Goal: Information Seeking & Learning: Learn about a topic

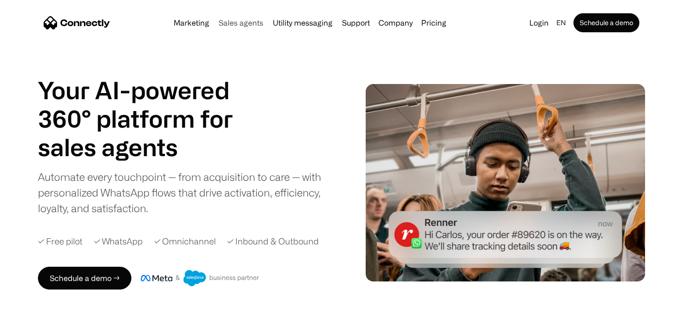
click at [234, 24] on link "Sales agents" at bounding box center [241, 23] width 52 height 8
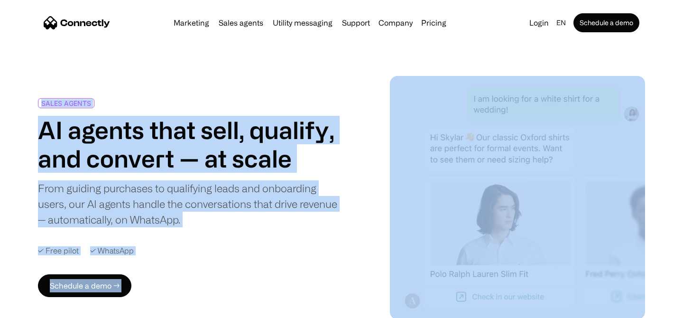
drag, startPoint x: 28, startPoint y: 93, endPoint x: 439, endPoint y: 214, distance: 428.4
click at [412, 214] on div "SALES AGENTS AI agents that sell, qualify, and convert — at scale From guiding …" at bounding box center [341, 197] width 683 height 243
drag, startPoint x: 439, startPoint y: 214, endPoint x: 301, endPoint y: 194, distance: 139.4
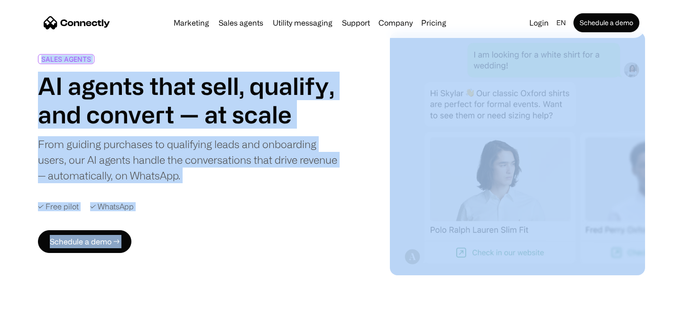
scroll to position [35, 0]
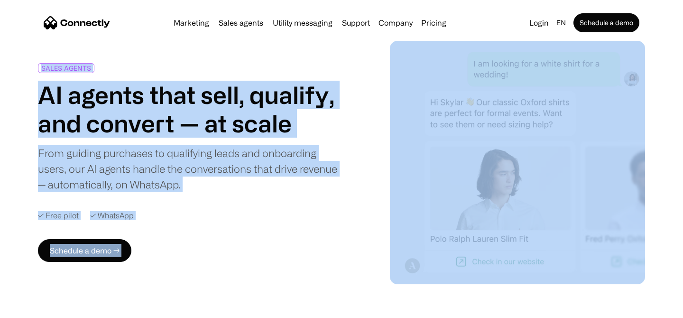
copy div "SALES AGENTS AI agents that sell, qualify, and convert — at scale From guiding …"
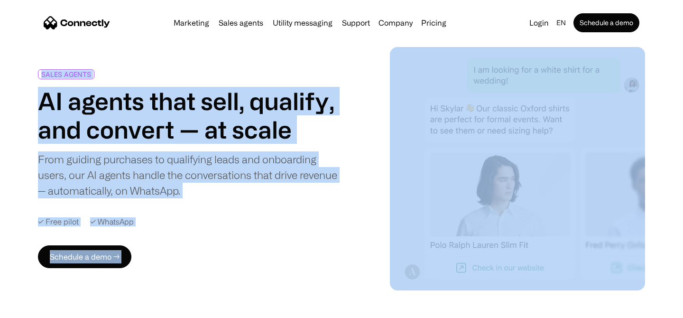
scroll to position [37, 0]
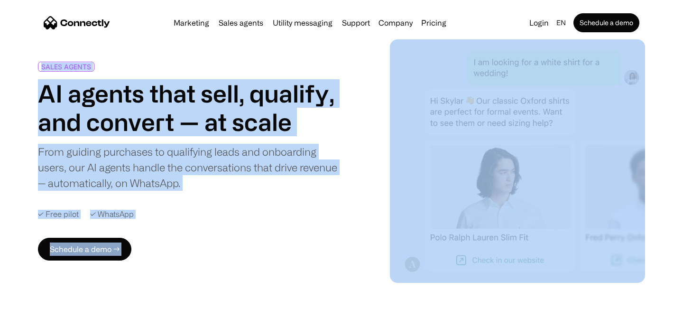
click at [169, 231] on div "SALES AGENTS AI agents that sell, qualify, and convert — at scale From guiding …" at bounding box center [196, 161] width 316 height 199
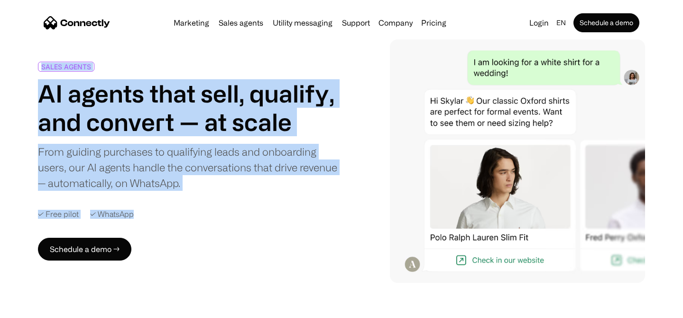
drag, startPoint x: 42, startPoint y: 65, endPoint x: 180, endPoint y: 248, distance: 229.6
click at [180, 249] on div "SALES AGENTS AI agents that sell, qualify, and convert — at scale From guiding …" at bounding box center [196, 161] width 316 height 199
click at [55, 62] on div "SALES AGENTS" at bounding box center [66, 67] width 56 height 10
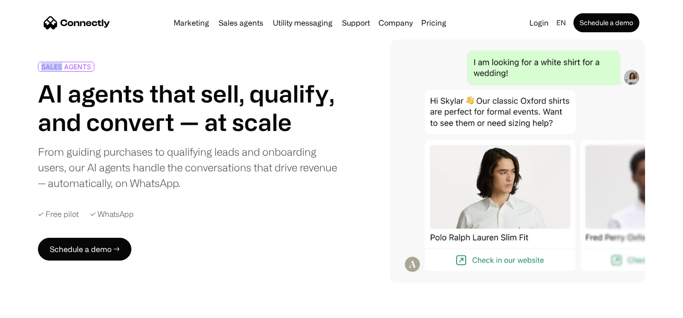
click at [55, 62] on div "SALES AGENTS" at bounding box center [66, 67] width 56 height 10
click at [39, 93] on h1 "AI agents that sell, qualify, and convert — at scale" at bounding box center [188, 107] width 300 height 57
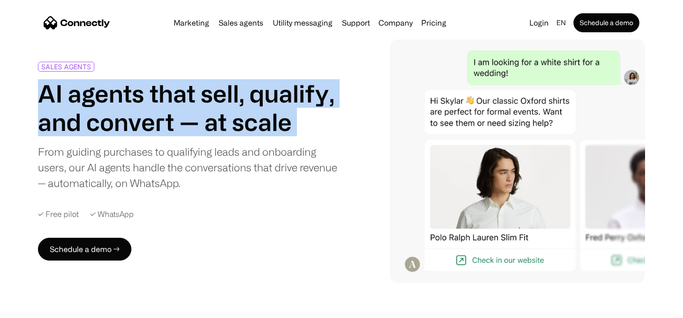
drag, startPoint x: 39, startPoint y: 92, endPoint x: 311, endPoint y: 115, distance: 272.2
click at [311, 115] on h1 "AI agents that sell, qualify, and convert — at scale" at bounding box center [188, 107] width 300 height 57
copy h1 "AI agents that sell, qualify, and convert — at scale"
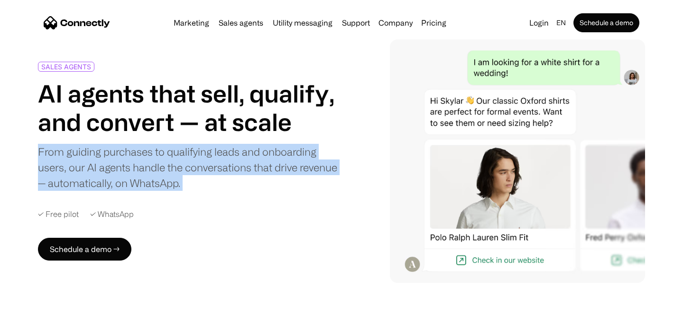
drag, startPoint x: 35, startPoint y: 154, endPoint x: 235, endPoint y: 169, distance: 200.7
click at [235, 169] on div "SALES AGENTS AI agents that sell, qualify, and convert — at scale From guiding …" at bounding box center [341, 160] width 683 height 243
copy div "From guiding purchases to qualifying leads and onboarding users, our AI agents …"
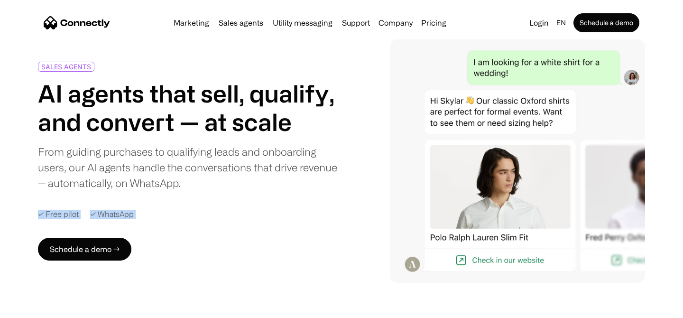
copy div "✓ Free pilot ✓ WhatsApp"
drag, startPoint x: 37, startPoint y: 207, endPoint x: 159, endPoint y: 208, distance: 121.4
click at [159, 208] on div "SALES AGENTS AI agents that sell, qualify, and convert — at scale From guiding …" at bounding box center [196, 161] width 316 height 199
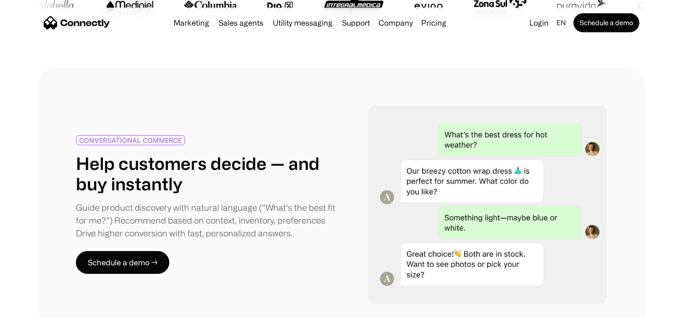
scroll to position [457, 0]
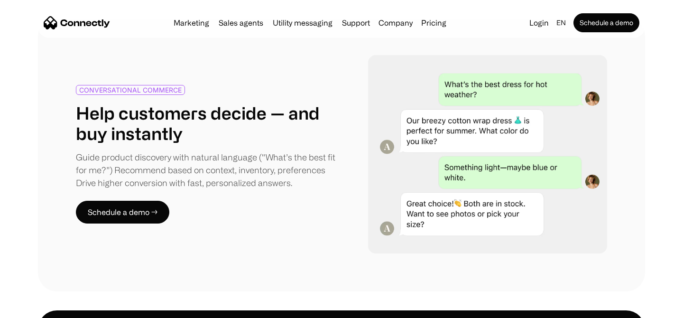
click at [139, 91] on div "CONVERSATIONAL COMMERCE" at bounding box center [130, 89] width 102 height 7
copy div "CONVERSATIONAL COMMERCE"
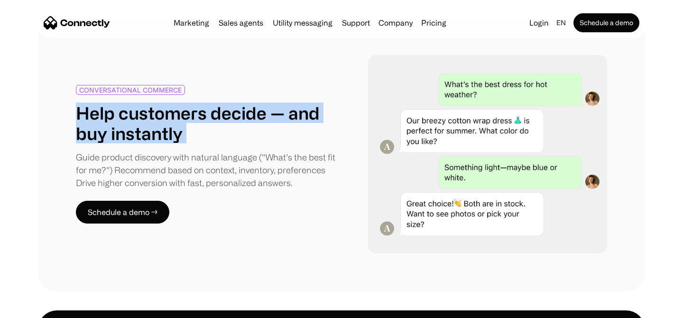
copy h1 "Help customers decide — and buy instantly"
drag, startPoint x: 78, startPoint y: 111, endPoint x: 198, endPoint y: 123, distance: 120.5
click at [198, 123] on h1 "Help customers decide — and buy instantly" at bounding box center [209, 122] width 266 height 41
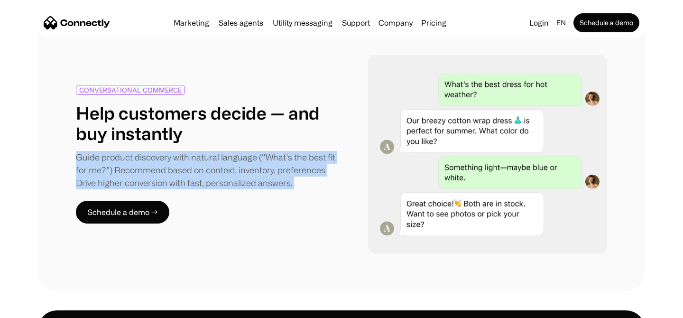
drag, startPoint x: 75, startPoint y: 154, endPoint x: 285, endPoint y: 181, distance: 211.3
click at [285, 181] on div "CONVERSATIONAL COMMERCE Help customers decide — and buy instantly Guide product…" at bounding box center [341, 154] width 607 height 274
copy div "Guide product discovery with natural language (“What’s the best fit for me?”) R…"
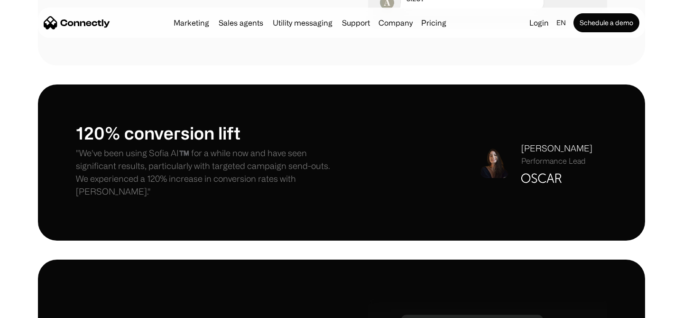
scroll to position [691, 0]
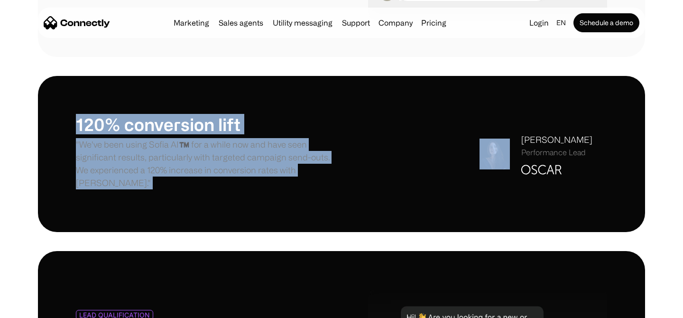
drag, startPoint x: 73, startPoint y: 111, endPoint x: 592, endPoint y: 189, distance: 525.0
click at [592, 189] on div "120% conversion lift "We've been using Sofia AI™️ for a while now and have seen…" at bounding box center [341, 154] width 607 height 156
copy div "120% conversion lift "We've been using Sofia AI™️ for a while now and have seen…"
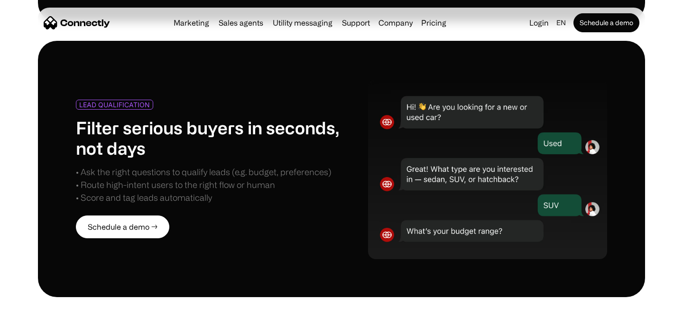
scroll to position [902, 0]
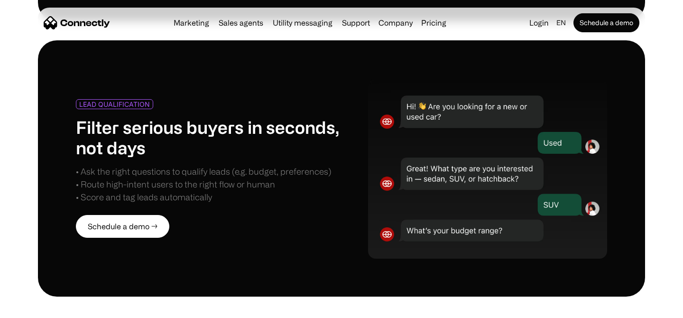
click at [105, 101] on div "LEAD QUALIFICATION" at bounding box center [114, 104] width 71 height 7
copy div "LEAD QUALIFICATION"
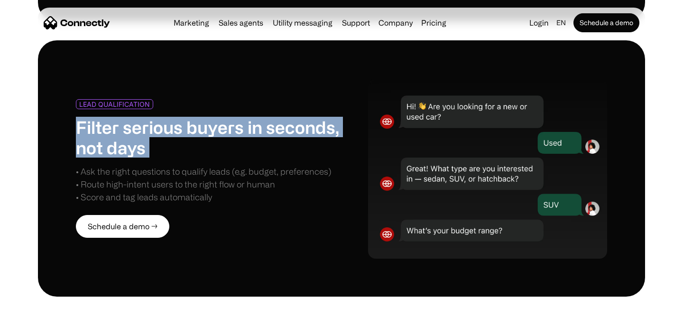
copy h1 "Filter serious buyers in seconds, not days"
drag, startPoint x: 76, startPoint y: 110, endPoint x: 157, endPoint y: 144, distance: 87.5
click at [157, 144] on h1 "Filter serious buyers in seconds, not days" at bounding box center [209, 137] width 266 height 41
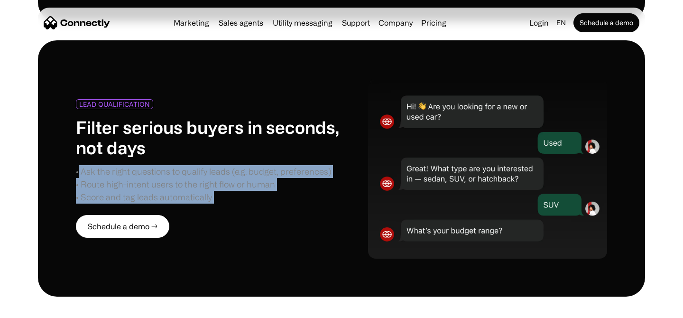
drag, startPoint x: 78, startPoint y: 161, endPoint x: 235, endPoint y: 196, distance: 160.8
click at [235, 196] on div "LEAD QUALIFICATION Filter serious buyers in seconds, not days • Ask the right q…" at bounding box center [209, 168] width 266 height 139
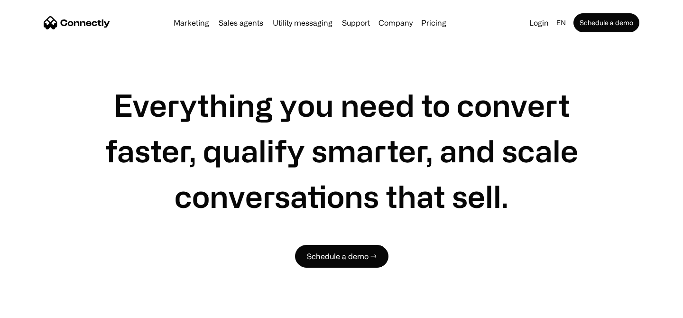
scroll to position [1234, 0]
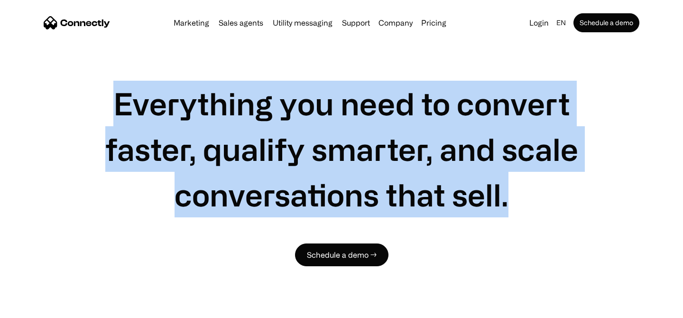
drag, startPoint x: 115, startPoint y: 85, endPoint x: 519, endPoint y: 196, distance: 419.0
click at [520, 196] on h1 "Everything you need to convert faster, qualify smarter, and scale conversations…" at bounding box center [341, 149] width 531 height 137
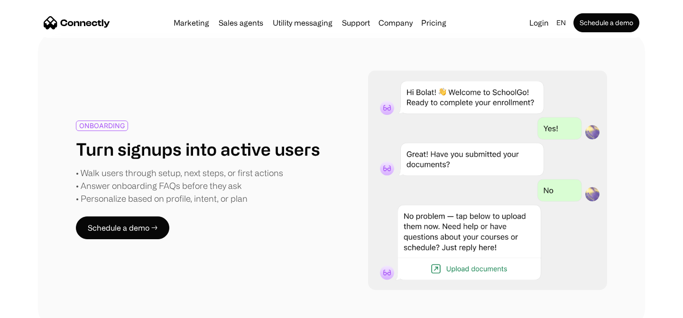
scroll to position [1567, 0]
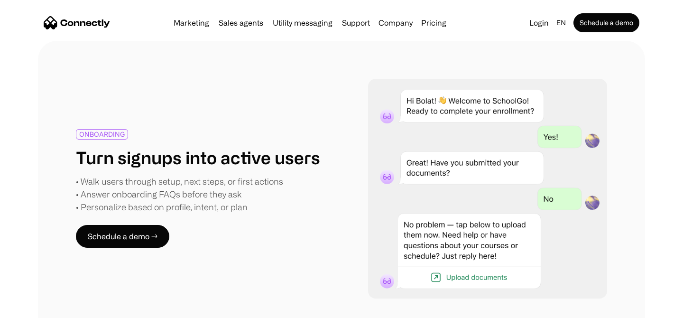
click at [92, 130] on div "ONBOARDING" at bounding box center [102, 133] width 46 height 7
click at [98, 147] on h1 "Turn signups into active users" at bounding box center [198, 157] width 244 height 20
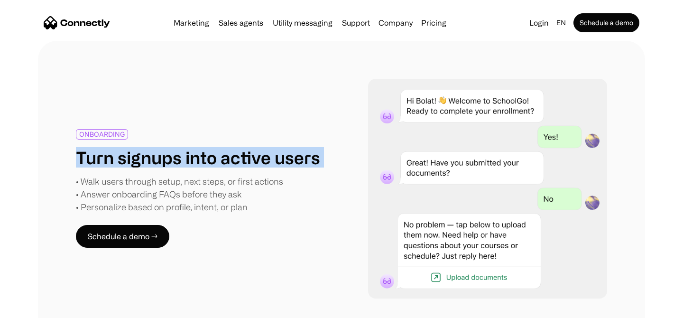
click at [98, 147] on h1 "Turn signups into active users" at bounding box center [198, 157] width 244 height 20
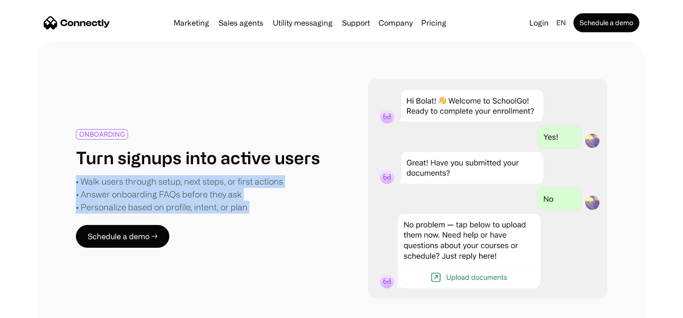
drag, startPoint x: 75, startPoint y: 165, endPoint x: 255, endPoint y: 192, distance: 181.7
click at [255, 192] on div "• Walk users through setup, next steps, or first actions • Answer onboarding FA…" at bounding box center [179, 194] width 207 height 38
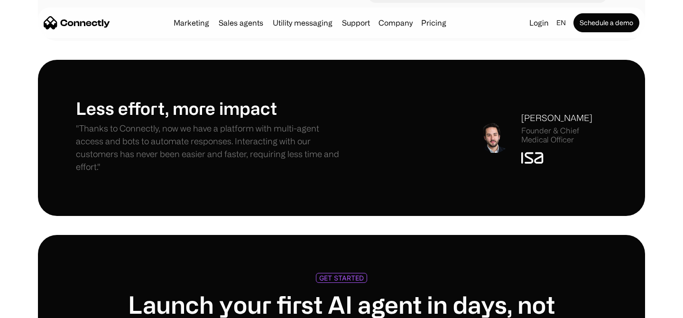
scroll to position [1862, 0]
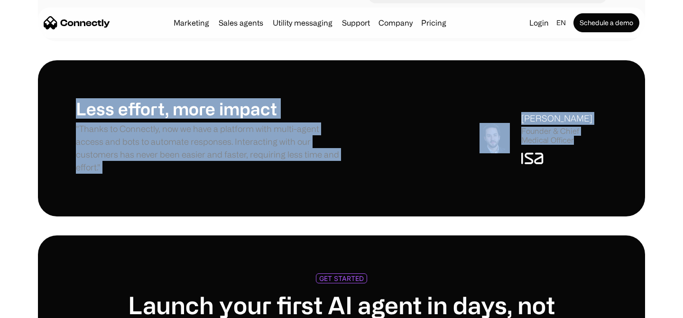
drag, startPoint x: 70, startPoint y: 88, endPoint x: 615, endPoint y: 168, distance: 550.8
click at [615, 168] on div "Less effort, more impact "Thanks to Connectly, now we have a platform with mult…" at bounding box center [341, 138] width 607 height 156
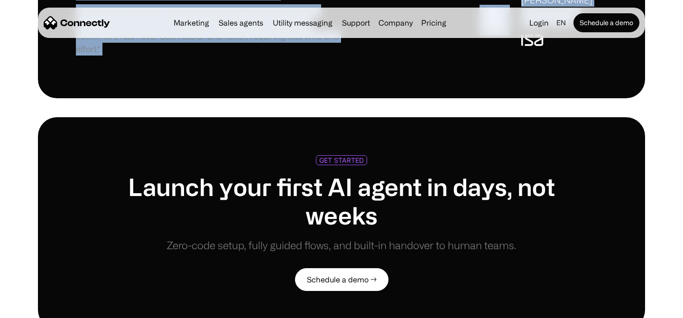
scroll to position [1986, 0]
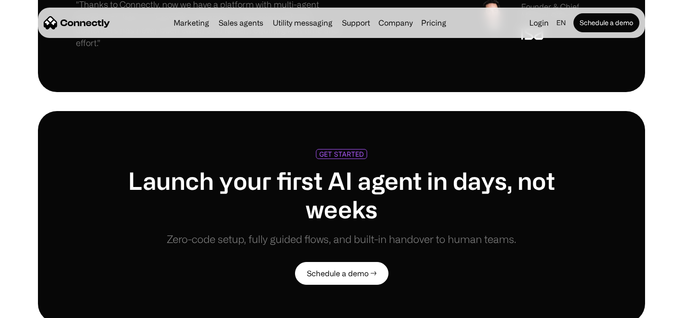
click at [335, 150] on div "GET STARTED" at bounding box center [341, 153] width 45 height 7
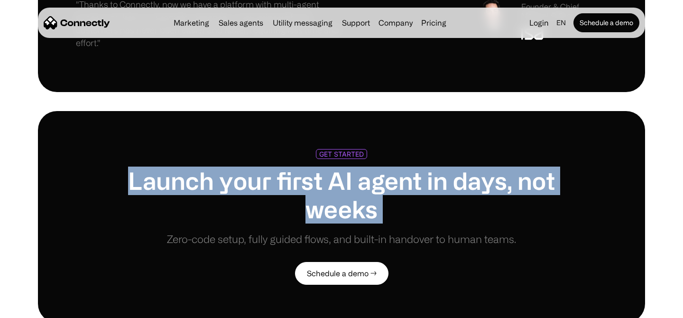
drag, startPoint x: 126, startPoint y: 166, endPoint x: 400, endPoint y: 193, distance: 275.4
click at [401, 194] on h1 "Launch your first AI agent in days, not weeks" at bounding box center [341, 194] width 478 height 57
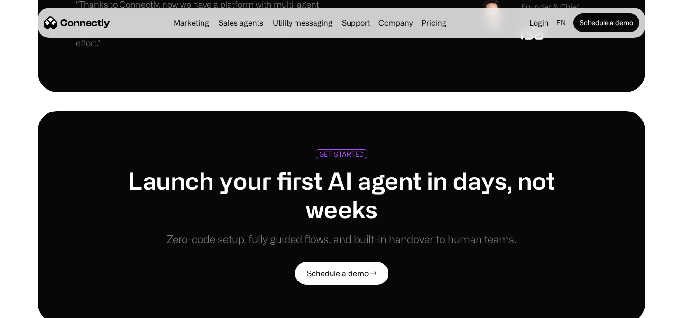
click at [217, 231] on div "Zero-code setup, fully guided flows, and built-in handover to human teams." at bounding box center [341, 239] width 478 height 16
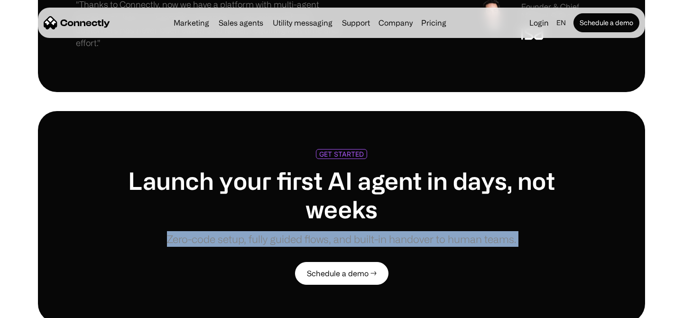
click at [217, 231] on div "Zero-code setup, fully guided flows, and built-in handover to human teams." at bounding box center [341, 239] width 478 height 16
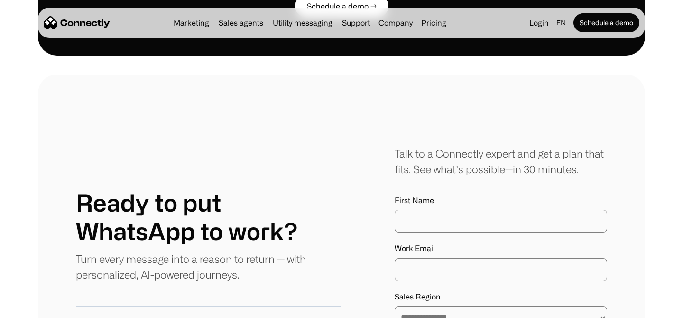
scroll to position [2254, 0]
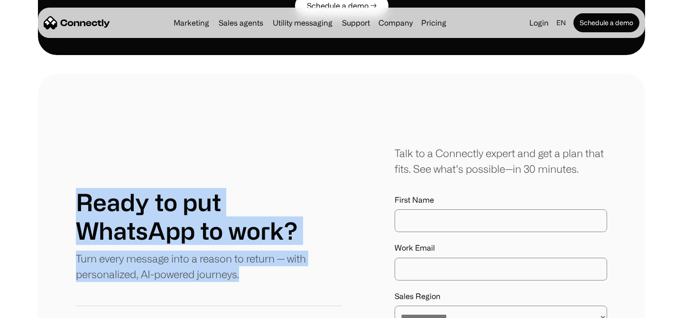
drag, startPoint x: 75, startPoint y: 183, endPoint x: 265, endPoint y: 286, distance: 216.0
click at [266, 287] on div "**********" at bounding box center [341, 294] width 607 height 441
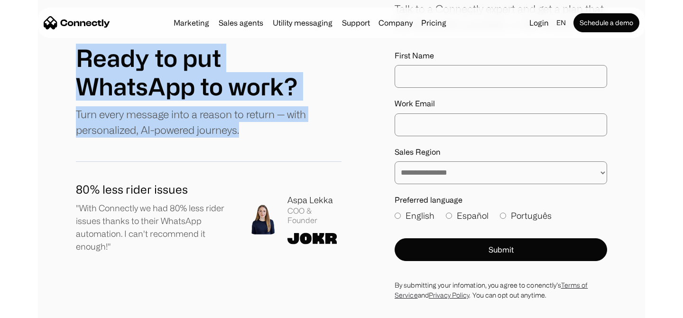
scroll to position [2401, 0]
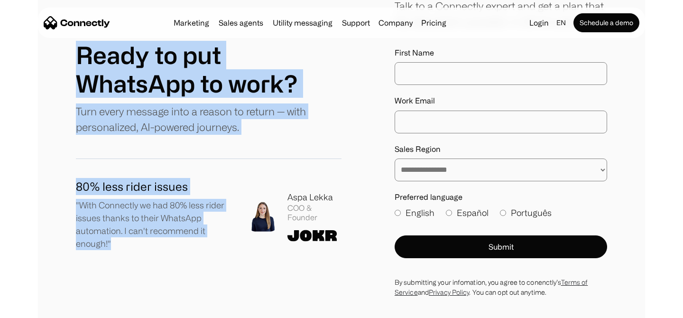
click at [211, 230] on p ""With Connectly we had 80% less rider issues thanks to their WhatsApp automatio…" at bounding box center [154, 224] width 156 height 51
